Goal: Browse casually

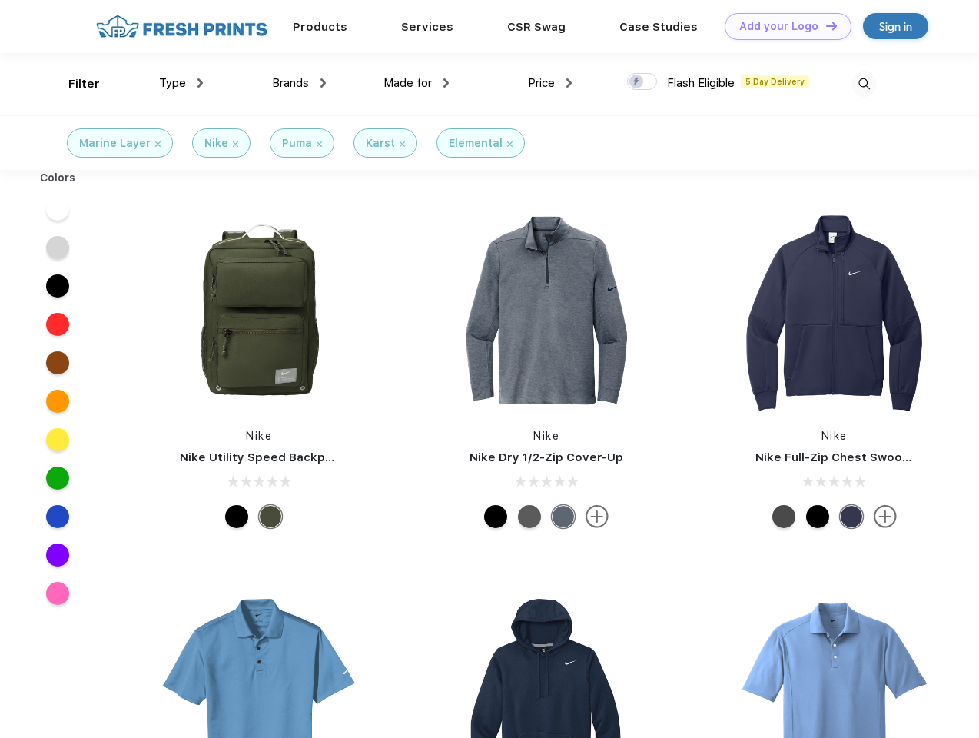
click at [782, 26] on link "Add your Logo Design Tool" at bounding box center [788, 26] width 127 height 27
click at [0, 0] on div "Design Tool" at bounding box center [0, 0] width 0 height 0
click at [824, 25] on link "Add your Logo Design Tool" at bounding box center [788, 26] width 127 height 27
click at [74, 84] on div "Filter" at bounding box center [84, 84] width 32 height 18
click at [181, 83] on span "Type" at bounding box center [172, 83] width 27 height 14
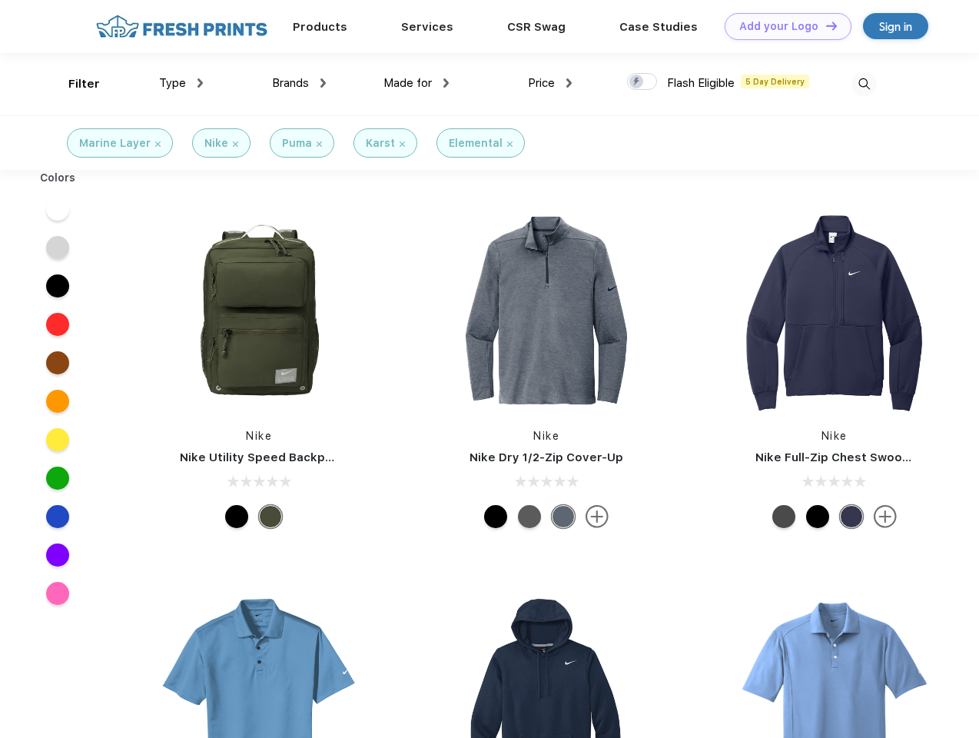
click at [299, 83] on span "Brands" at bounding box center [290, 83] width 37 height 14
click at [416, 83] on span "Made for" at bounding box center [407, 83] width 48 height 14
click at [550, 83] on span "Price" at bounding box center [541, 83] width 27 height 14
click at [642, 82] on div at bounding box center [642, 81] width 30 height 17
click at [637, 82] on input "checkbox" at bounding box center [632, 77] width 10 height 10
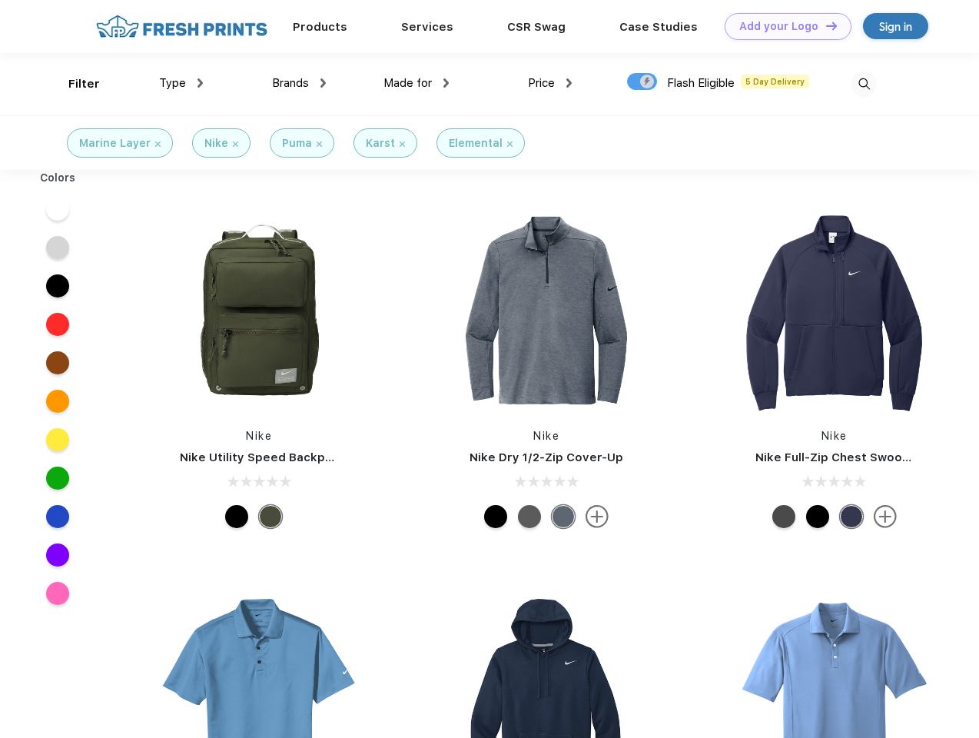
click at [864, 84] on img at bounding box center [863, 83] width 25 height 25
